Goal: Communication & Community: Answer question/provide support

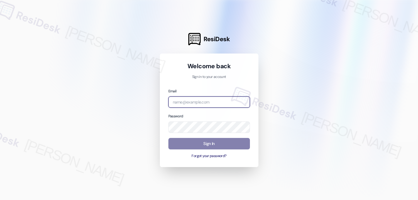
click at [196, 102] on input "email" at bounding box center [210, 101] width 82 height 11
type input "automated-surveys-birchstone_residential-[PERSON_NAME].orcullo@birchstone_[DOMA…"
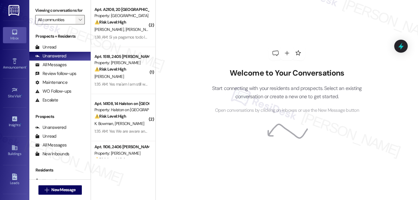
click at [78, 24] on span "" at bounding box center [81, 19] width 6 height 9
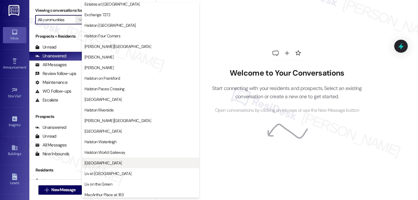
scroll to position [198, 0]
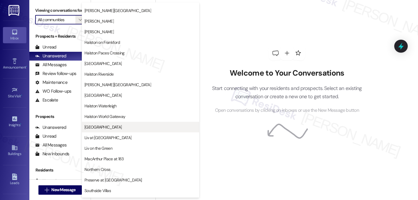
click at [111, 126] on span "[GEOGRAPHIC_DATA]" at bounding box center [141, 127] width 112 height 6
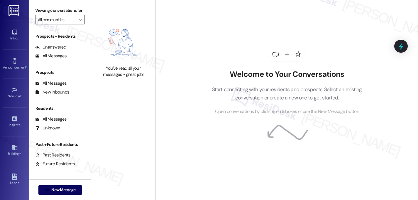
type input "[GEOGRAPHIC_DATA]"
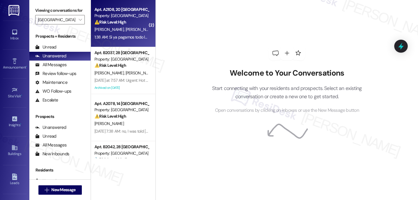
click at [123, 38] on div "1:38 AM: Si ya pagamos todo lo que se debía antes de ingresar al apartamento 1:…" at bounding box center [162, 36] width 134 height 5
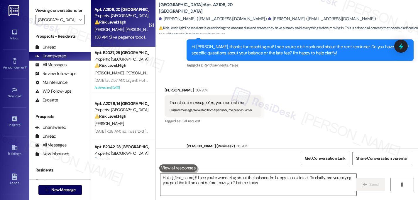
type textarea "Hola {{first_name}}! I see you're wondering about the balance. I'm happy to loo…"
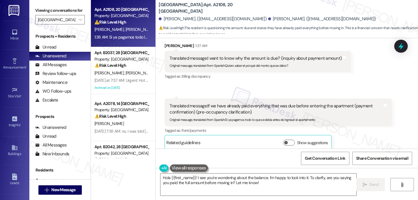
scroll to position [339, 0]
drag, startPoint x: 224, startPoint y: 65, endPoint x: 294, endPoint y: 66, distance: 69.9
click at [294, 66] on div "Original message, translated from Spanish : Quiero saber el porqué del monto qu…" at bounding box center [256, 64] width 172 height 6
copy sub "Quiero saber el porqué del monto que se debe ?"
drag, startPoint x: 224, startPoint y: 120, endPoint x: 319, endPoint y: 122, distance: 94.9
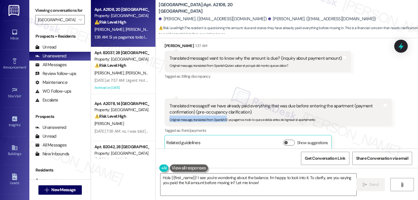
click at [319, 122] on div "Translated message: If we have already paid everything that was due before ente…" at bounding box center [278, 112] width 227 height 28
click at [249, 127] on div "Tagged as: Rent/payments Click to highlight conversations about Rent/payments" at bounding box center [278, 130] width 227 height 9
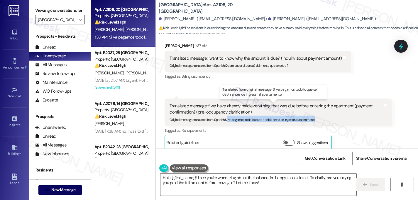
drag, startPoint x: 224, startPoint y: 120, endPoint x: 318, endPoint y: 119, distance: 94.0
click at [318, 119] on div "Original message, translated from Spanish : Si ya pagamos todo lo que se debía …" at bounding box center [276, 118] width 213 height 6
copy sub "i ya pagamos todo lo que se debía antes de ingresar al apartamento"
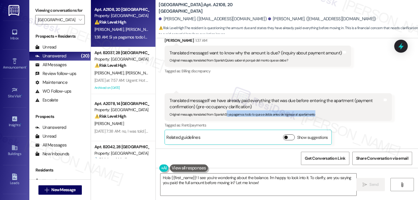
scroll to position [344, 0]
click at [285, 136] on span "button" at bounding box center [287, 138] width 4 height 4
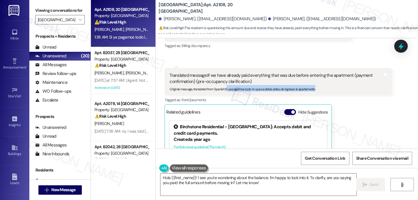
scroll to position [403, 0]
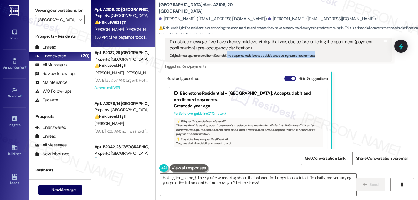
click at [286, 78] on button "Hide Suggestions" at bounding box center [291, 78] width 12 height 6
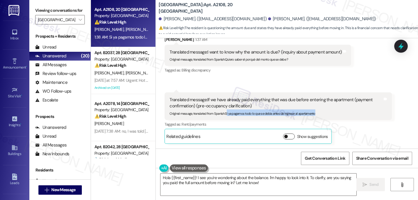
scroll to position [345, 0]
click at [212, 175] on textarea "Hola {{first_name}}! I see you're wondering about the balance. I'm happy to loo…" at bounding box center [259, 184] width 196 height 22
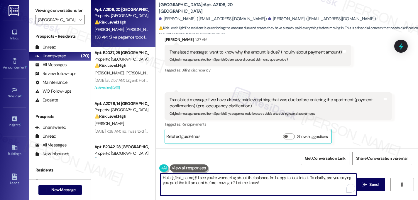
click at [211, 181] on textarea "Hola {{first_name}}! I see you're wondering about the balance. I'm happy to loo…" at bounding box center [259, 184] width 196 height 22
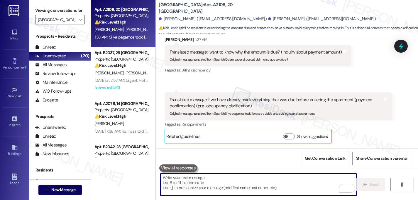
paste textarea "I completely understand your concern regarding the balance. I don’t have the sp…"
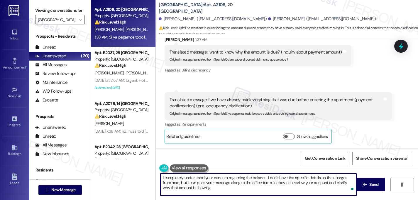
click at [203, 177] on textarea "I completely understand your concern regarding the balance. I don’t have the sp…" at bounding box center [259, 184] width 196 height 22
click at [211, 177] on textarea "I completely understand your concern regarding the balance. I don’t have the sp…" at bounding box center [259, 184] width 196 height 22
click at [269, 178] on textarea "I completely understand that you have a concern regarding the balance. I don’t …" at bounding box center [259, 184] width 196 height 22
click at [207, 183] on textarea "I completely understand that you have a concern regarding the balance. I don’t …" at bounding box center [259, 184] width 196 height 22
drag, startPoint x: 282, startPoint y: 184, endPoint x: 254, endPoint y: 197, distance: 30.6
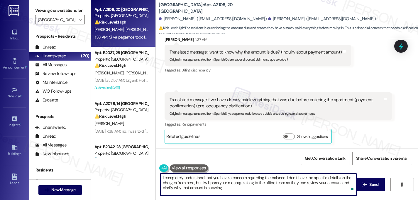
click at [282, 184] on textarea "I completely understand that you have a concern regarding the balance. I don’t …" at bounding box center [259, 184] width 196 height 22
click at [221, 189] on textarea "I completely understand that you have a concern regarding the balance. I don’t …" at bounding box center [259, 184] width 196 height 22
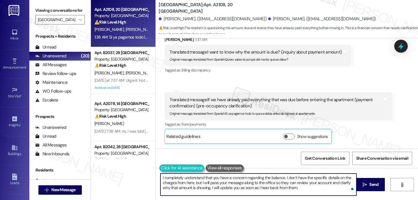
type textarea "I completely understand that you have a concern regarding the balance. I don’t …"
click at [160, 167] on button at bounding box center [181, 167] width 45 height 7
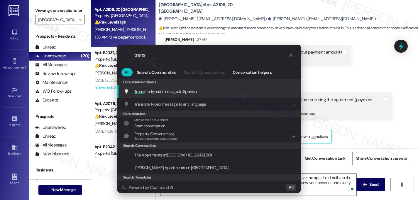
type input "trans"
click at [185, 88] on span "Trans late typed message to Spanish" at bounding box center [165, 91] width 62 height 6
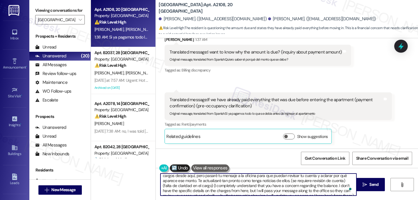
scroll to position [11, 0]
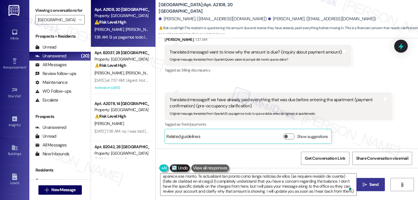
click at [374, 183] on span "Send" at bounding box center [374, 184] width 9 height 6
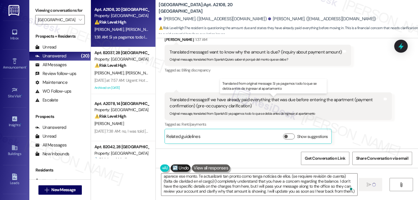
type textarea "Fetching suggested responses. Please feel free to read through the conversation…"
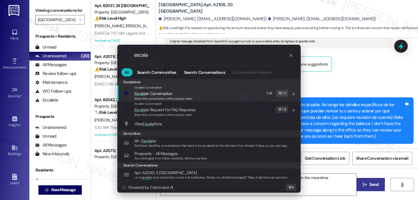
type input "escala"
click at [164, 97] on span "Share this conversation with property team" at bounding box center [163, 98] width 58 height 4
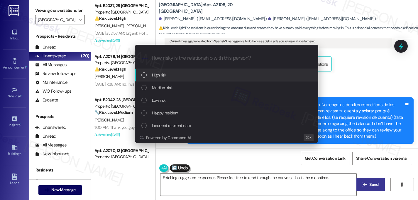
click at [146, 75] on div "List of options" at bounding box center [144, 74] width 5 height 5
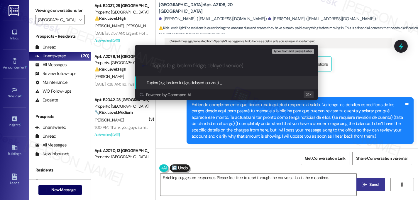
click at [192, 66] on input "Topics (e.g. broken fridge, delayed service)" at bounding box center [231, 66] width 159 height 6
type input "C"
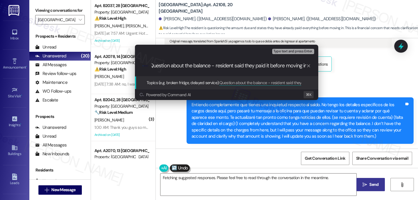
scroll to position [0, 5]
type input "Question about the balance - resident said they paid it before moving in"
click at [233, 69] on div ".cls-1{fill:#0a055f;}.cls-2{fill:#0cc4c4;} resideskLogoBlueOrange Question abou…" at bounding box center [227, 65] width 184 height 21
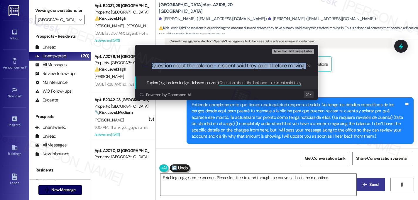
click at [233, 69] on div ".cls-1{fill:#0a055f;}.cls-2{fill:#0cc4c4;} resideskLogoBlueOrange Question abou…" at bounding box center [227, 65] width 184 height 21
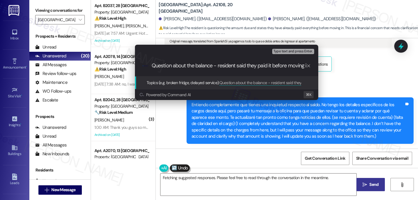
click at [233, 67] on input "Question about the balance - resident said they paid it before moving in" at bounding box center [229, 66] width 155 height 6
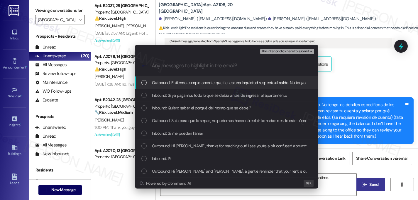
click at [147, 82] on div "Outbound: Entiendo completamente que tienes una inquietud respecto al saldo. No…" at bounding box center [228, 82] width 172 height 6
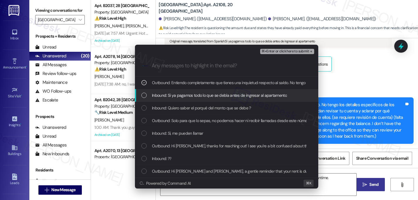
click at [149, 91] on div "Inbound: Si ya pagamos todo lo que se debía antes de ingresar al apartamento" at bounding box center [227, 95] width 184 height 13
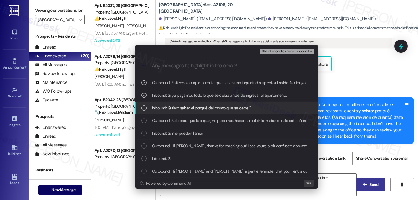
click at [147, 103] on div "Inbound: Quiero saber el porqué del monto que se debe ?" at bounding box center [227, 108] width 184 height 13
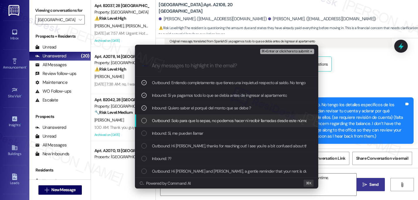
click at [145, 117] on div "Outbound: Solo para que lo sepas, no podemos hacer ni recibir llamadas desde es…" at bounding box center [227, 120] width 184 height 13
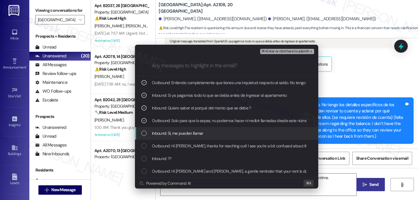
click at [153, 130] on span "Inbound: Si, me pueden llamar" at bounding box center [177, 133] width 51 height 6
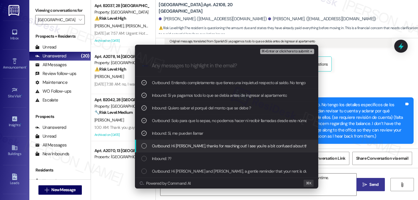
click at [149, 143] on div "Outbound: Hi [PERSON_NAME], thanks for reaching out! I see you're a bit confuse…" at bounding box center [228, 145] width 172 height 6
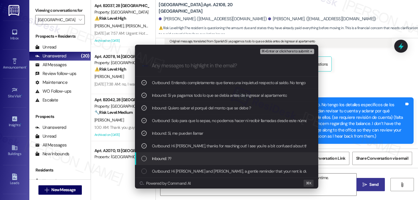
click at [147, 159] on div "List of options" at bounding box center [144, 158] width 5 height 5
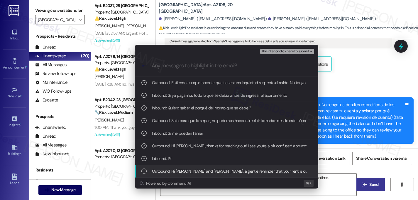
click at [146, 171] on div "List of options" at bounding box center [144, 170] width 5 height 5
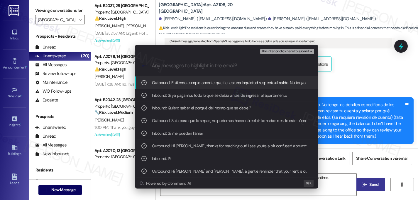
click at [307, 49] on span "⌘+Enter or click here to submit" at bounding box center [286, 51] width 48 height 4
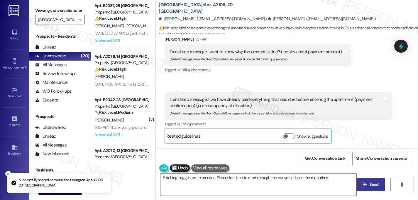
scroll to position [345, 0]
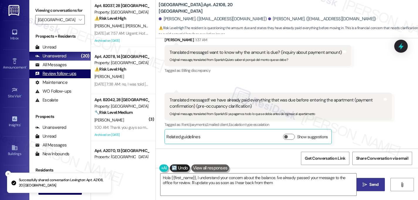
type textarea "Hola {{first_name}}, I understand your concern about the balance. I've already …"
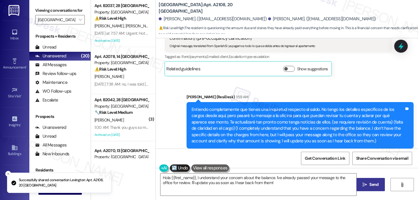
scroll to position [426, 0]
